Goal: Find specific page/section: Locate a particular part of the current website

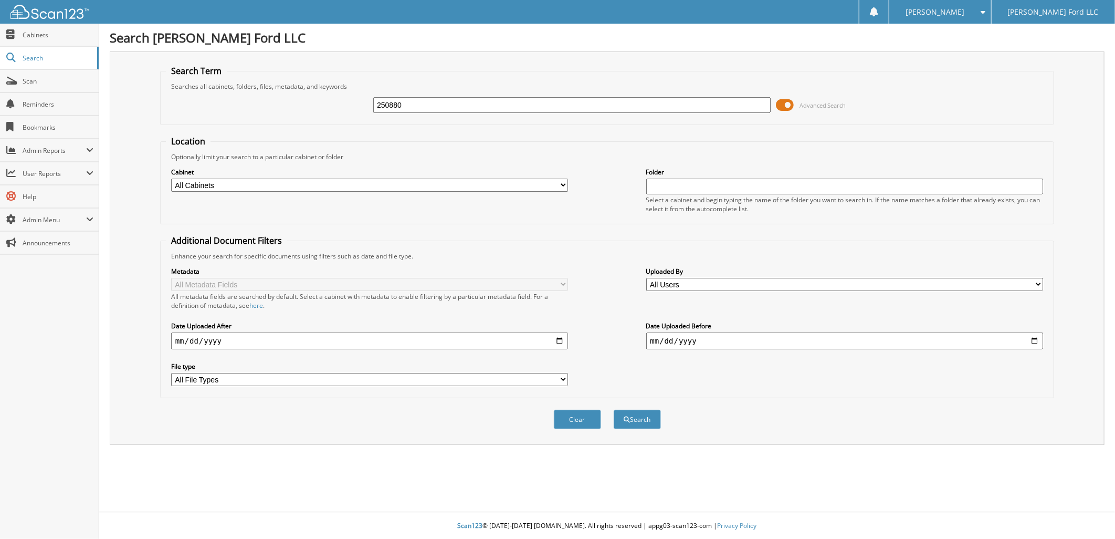
type input "250880"
click at [614, 410] on button "Search" at bounding box center [637, 419] width 47 height 19
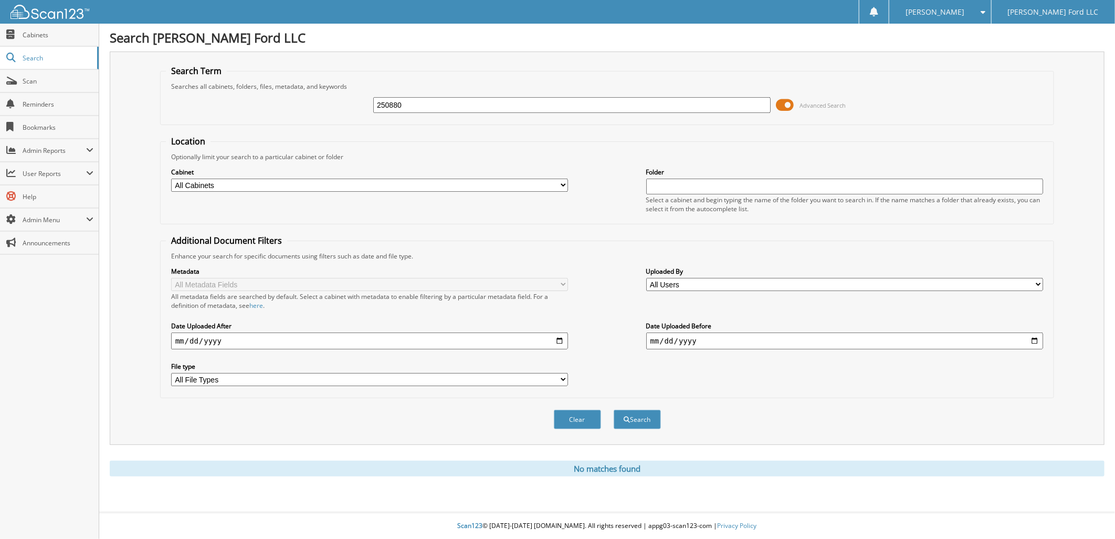
click at [426, 108] on input "250880" at bounding box center [572, 105] width 398 height 16
type input "250879"
click at [614, 410] on button "Search" at bounding box center [637, 419] width 47 height 19
click at [410, 101] on input "250879" at bounding box center [572, 105] width 398 height 16
type input "250387"
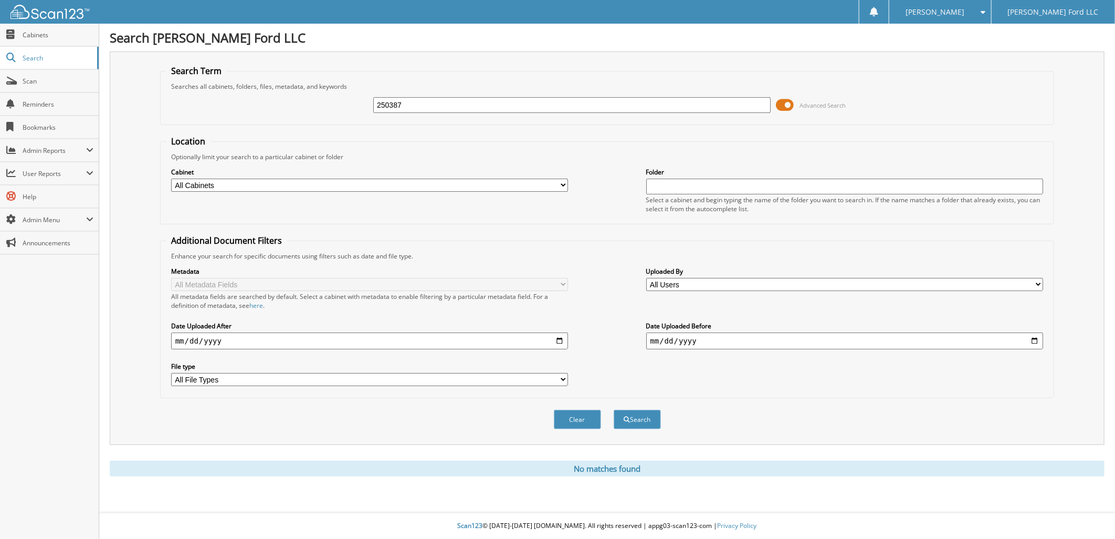
click at [614, 410] on button "Search" at bounding box center [637, 419] width 47 height 19
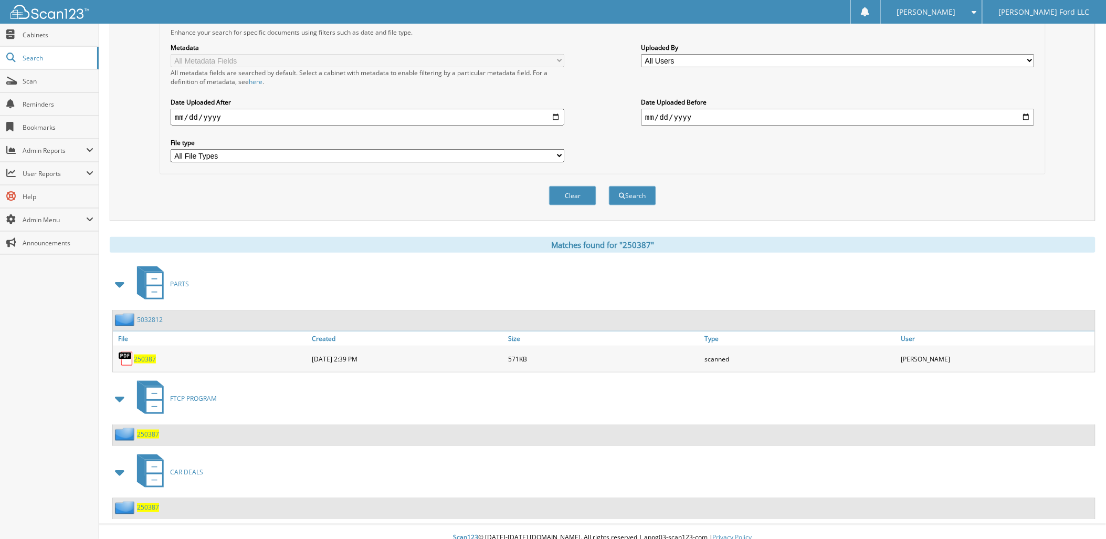
scroll to position [224, 0]
click at [153, 503] on span "250387" at bounding box center [148, 507] width 22 height 9
